Goal: Information Seeking & Learning: Learn about a topic

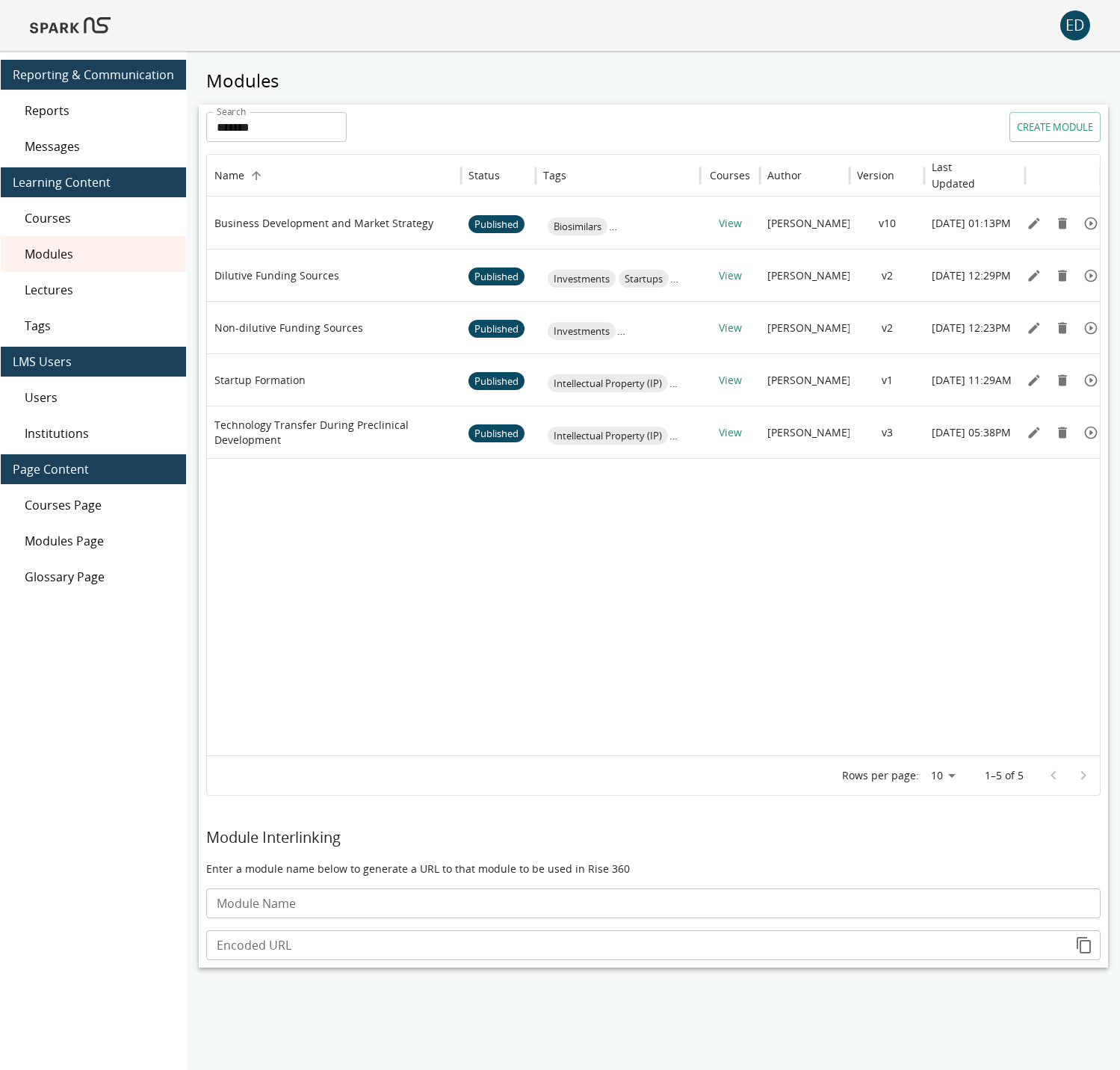
click at [40, 29] on img at bounding box center [70, 25] width 80 height 36
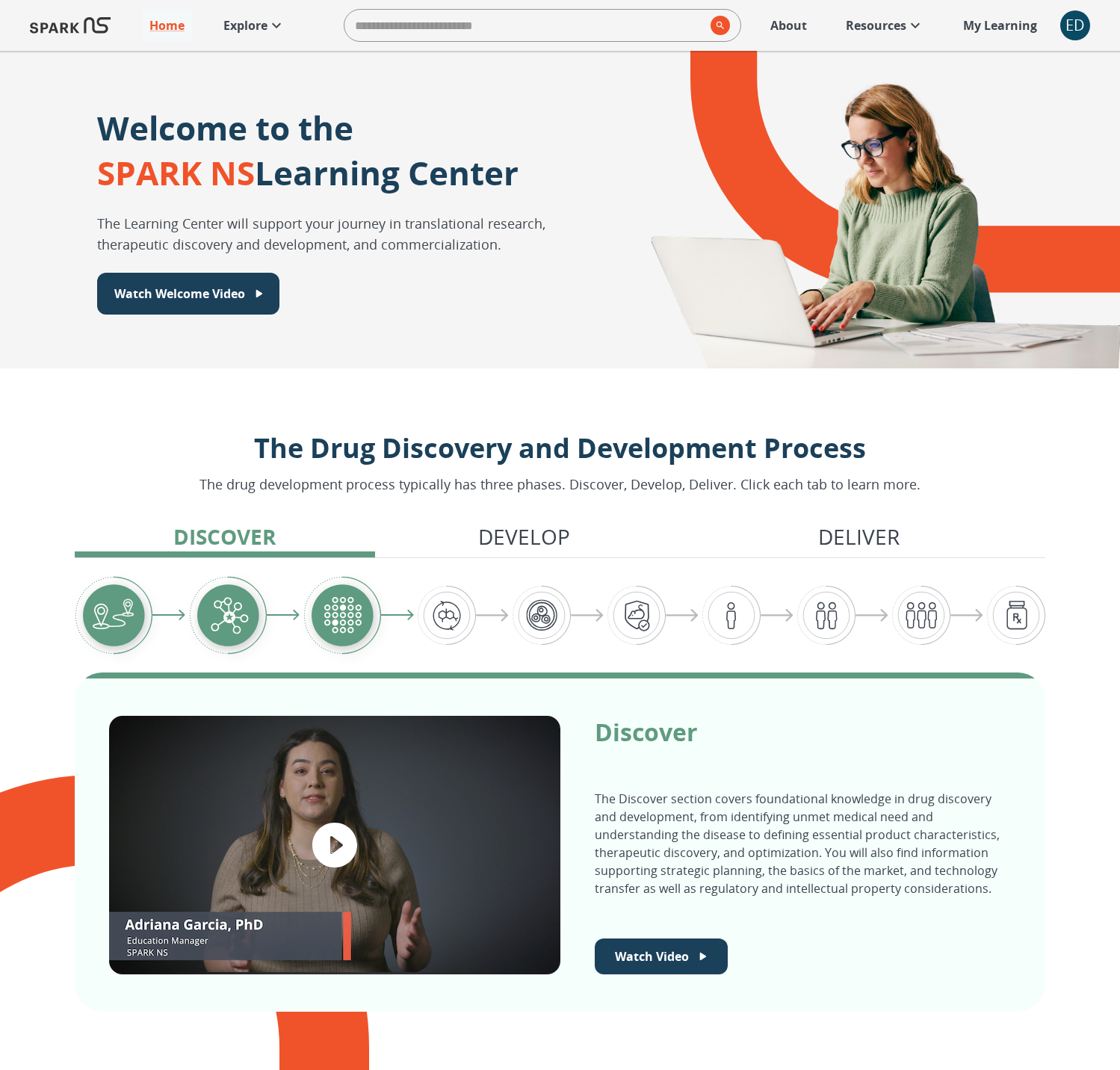
click at [242, 24] on p "Explore" at bounding box center [245, 25] width 44 height 18
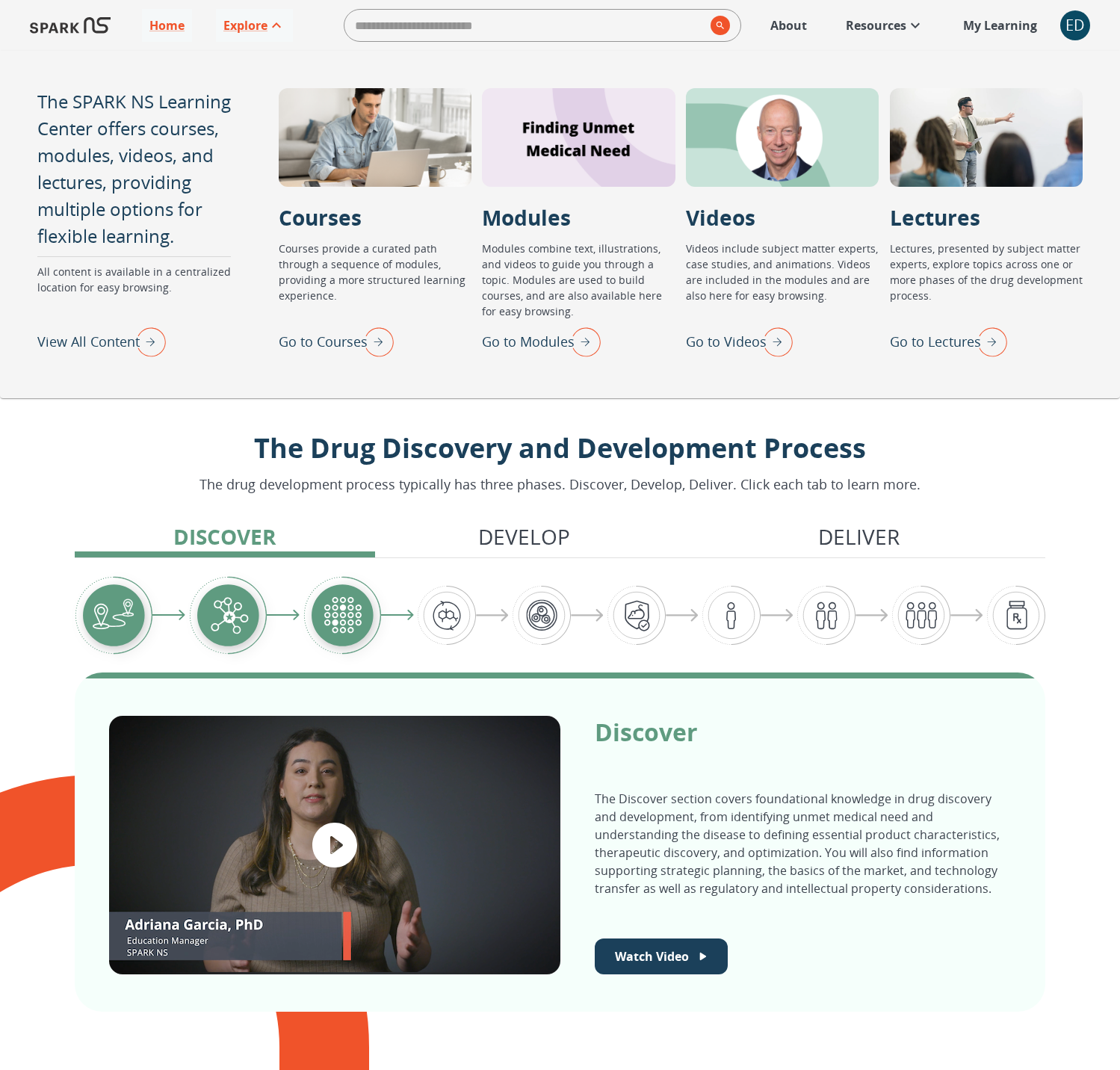
click at [535, 344] on p "Go to Modules" at bounding box center [528, 341] width 93 height 20
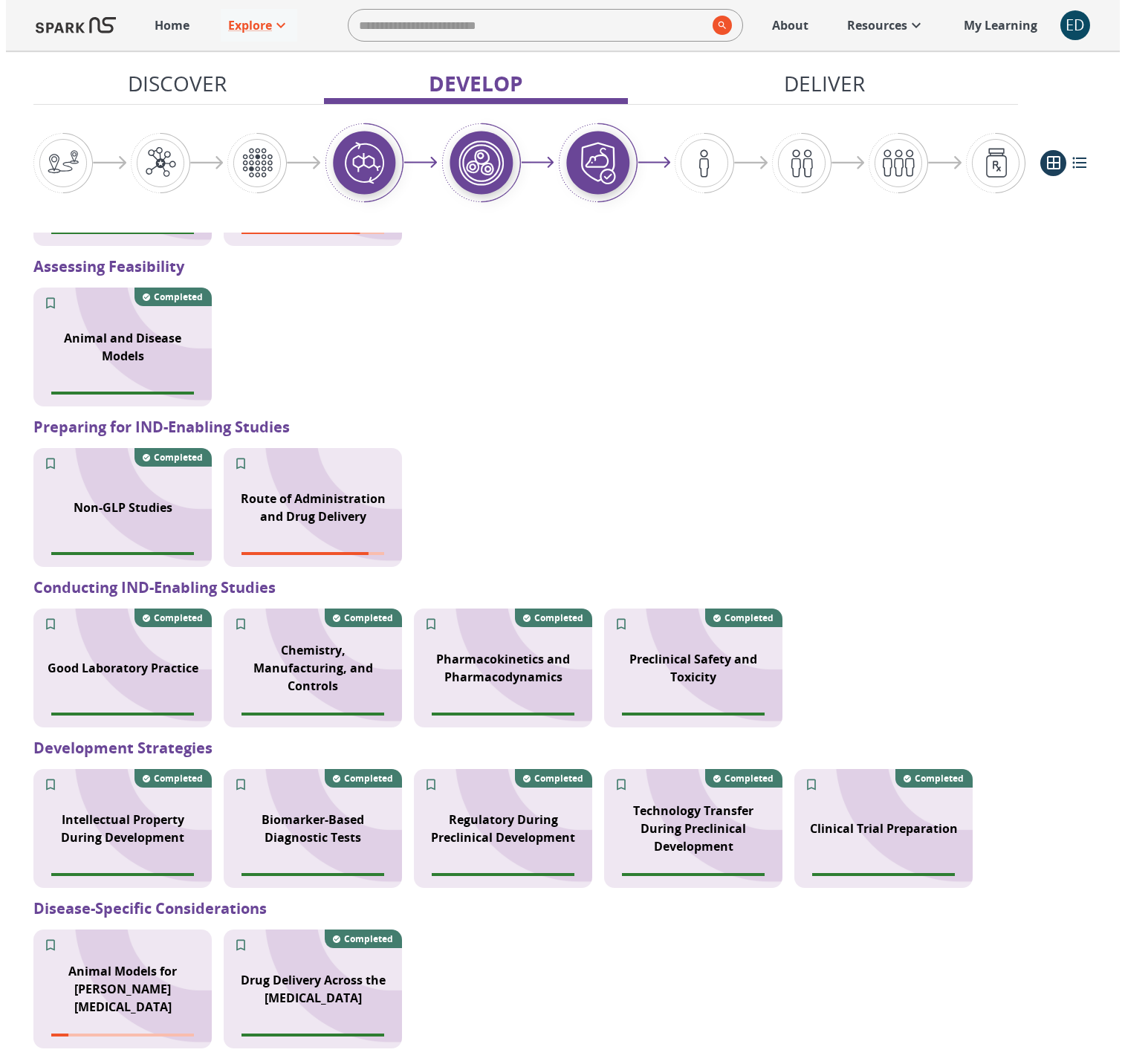
scroll to position [1444, 0]
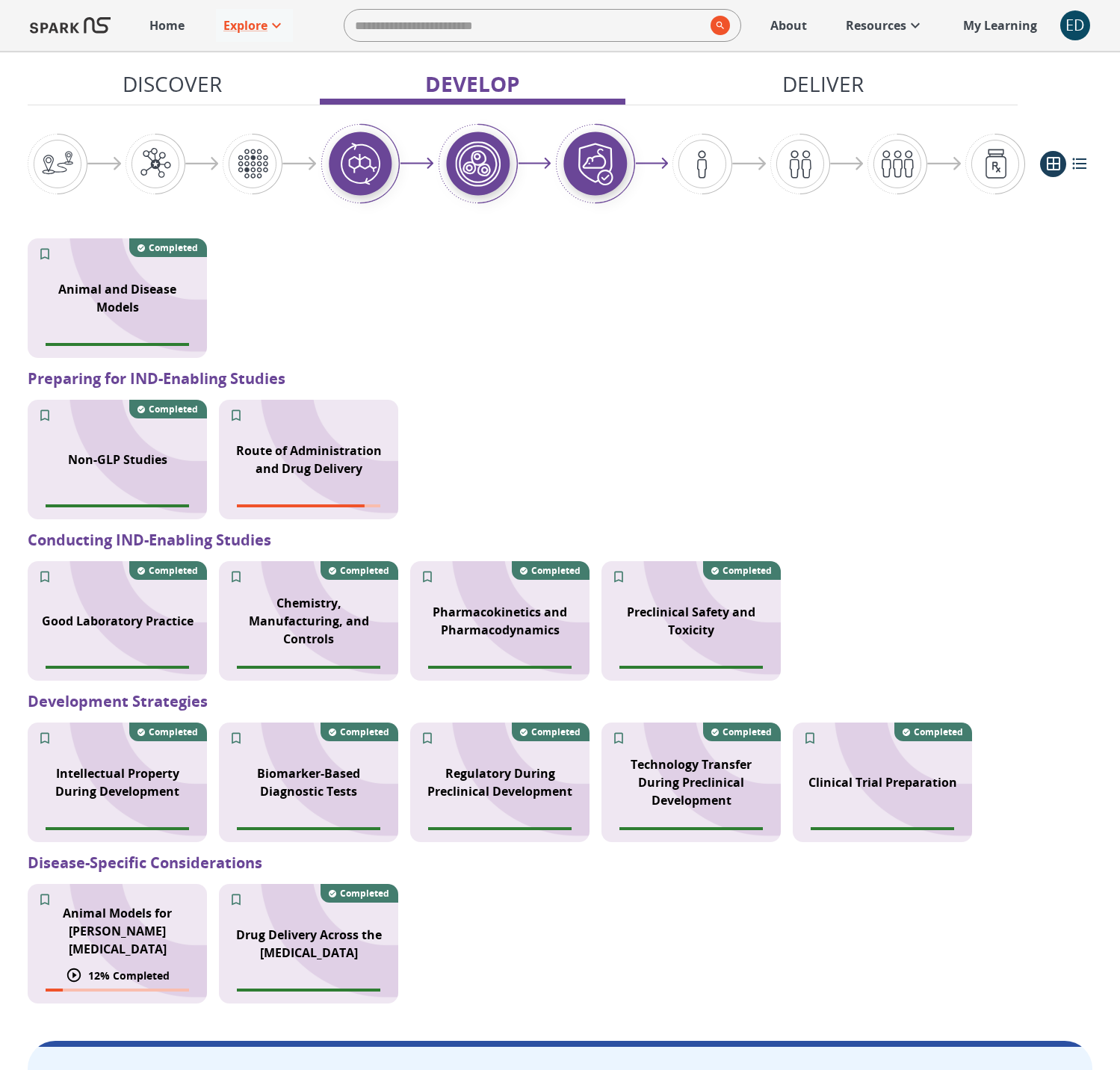
click at [98, 934] on p "Animal Models for Parkinson's Disease" at bounding box center [117, 931] width 161 height 54
